Goal: Find specific page/section: Find specific page/section

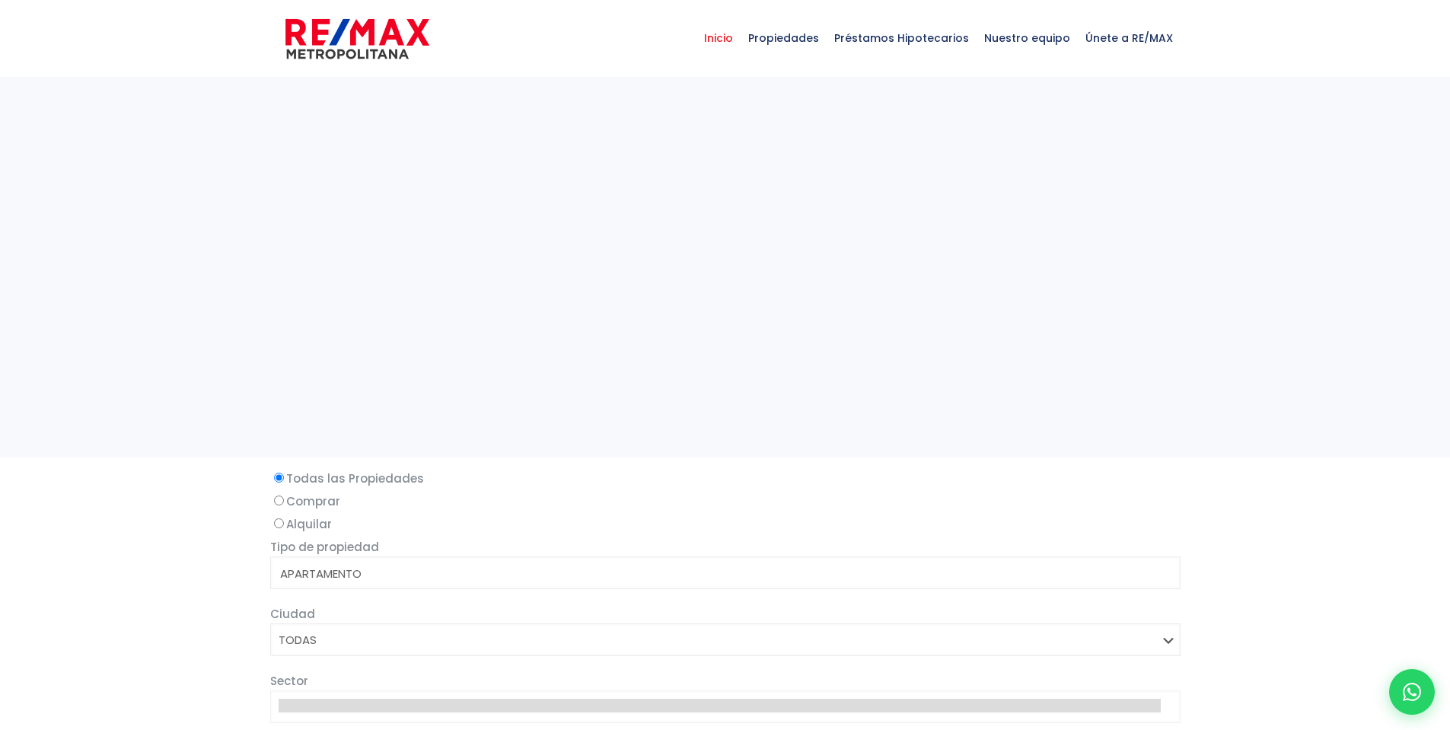
select select
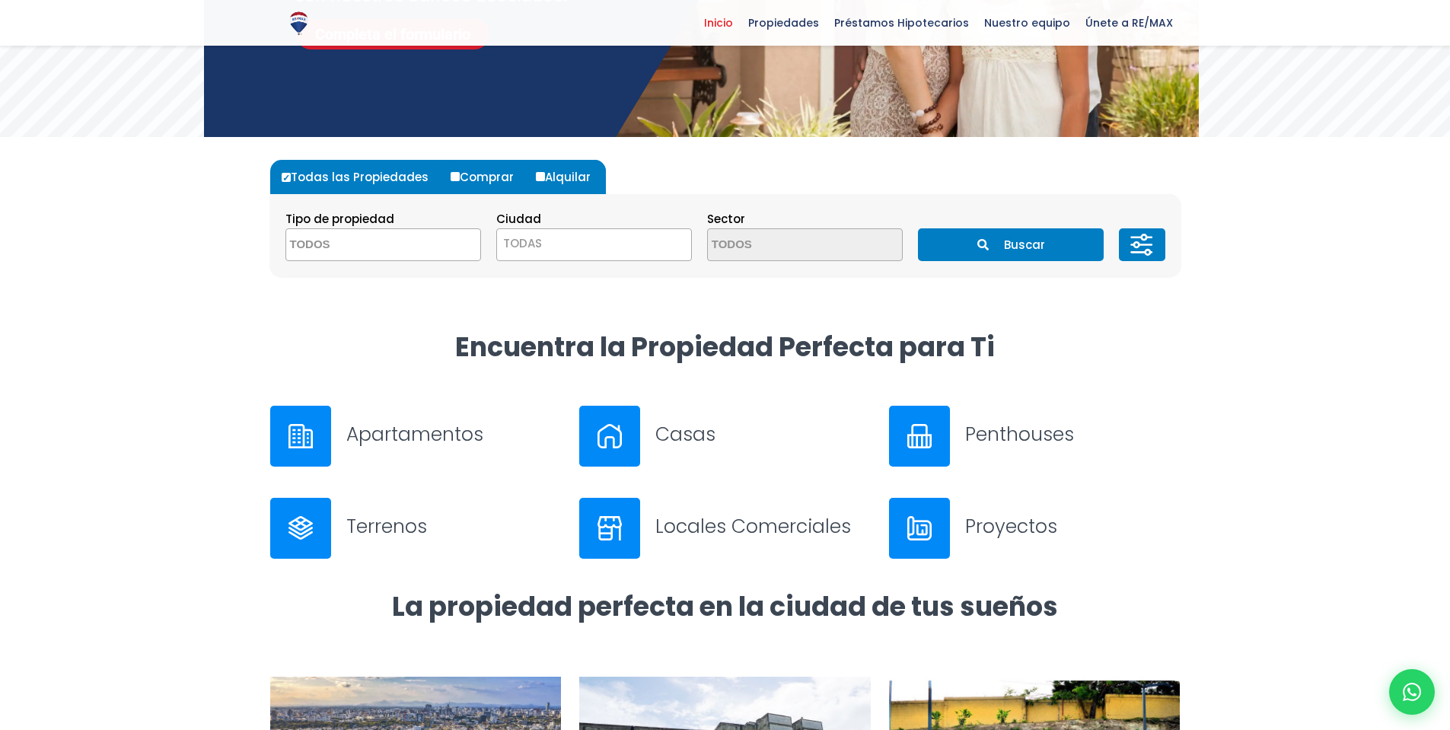
scroll to position [183, 0]
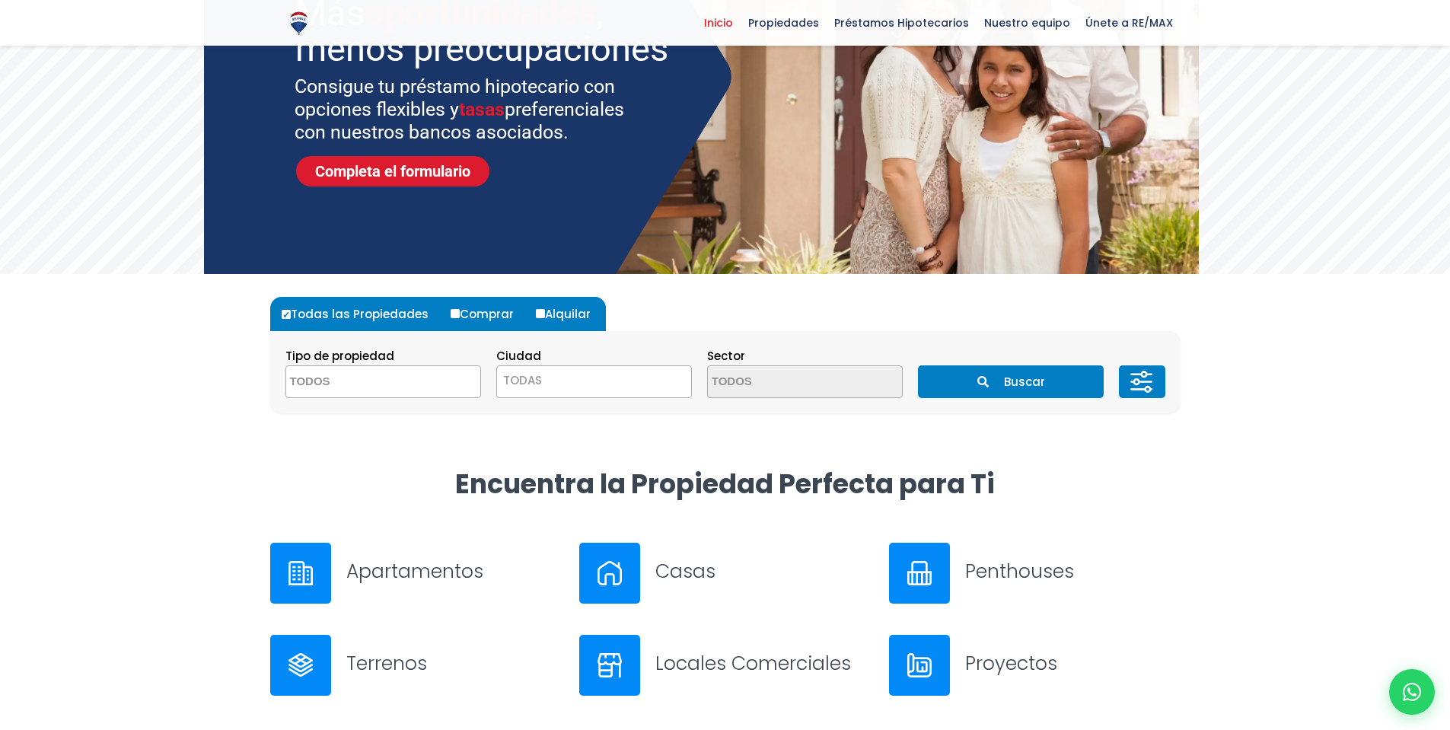
click at [1005, 379] on button "Buscar" at bounding box center [1011, 381] width 186 height 33
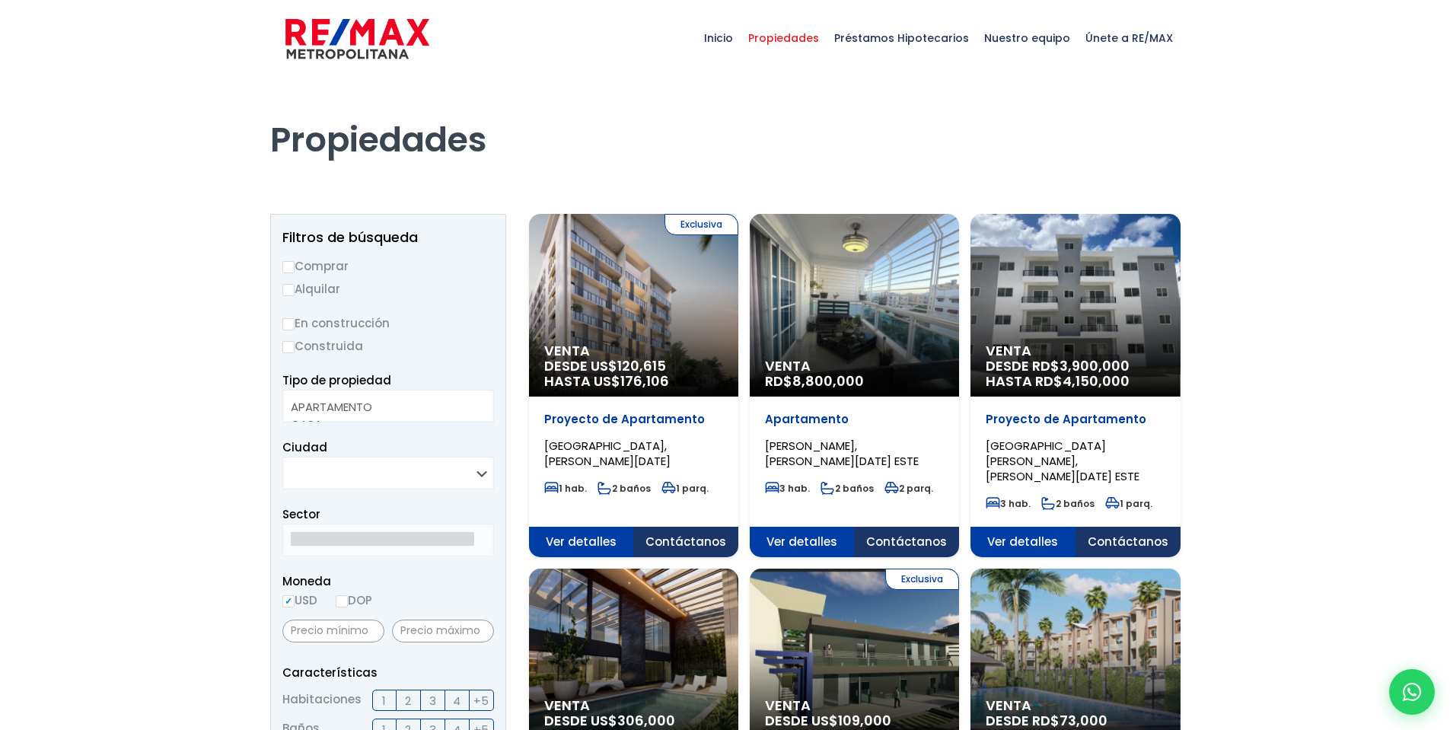
select select
